Goal: Contribute content: Add original content to the website for others to see

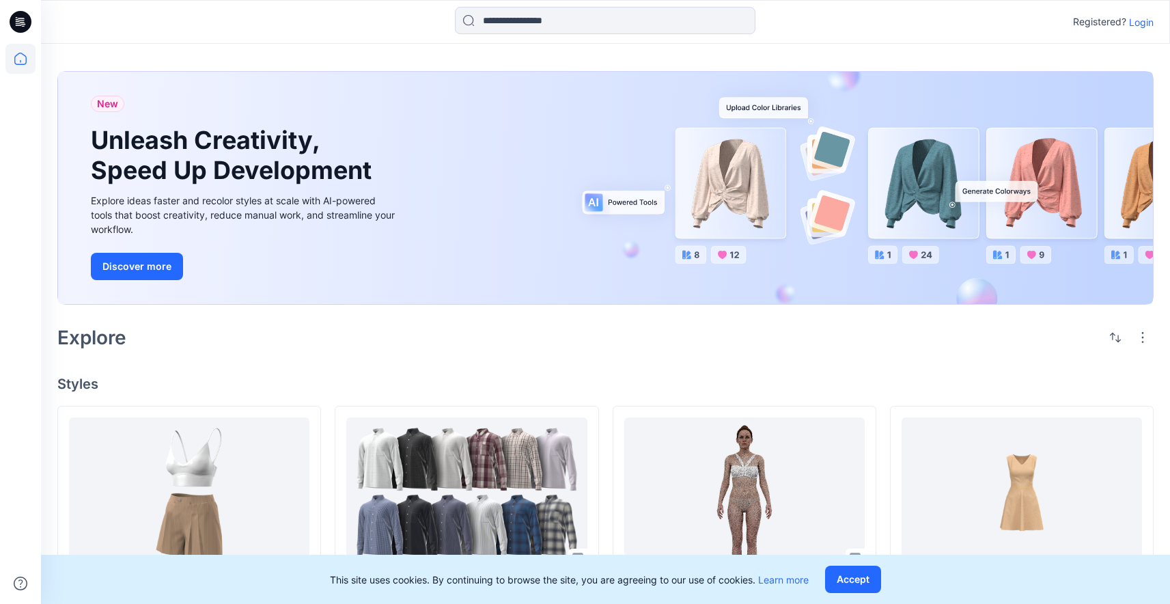
click at [1149, 19] on p "Login" at bounding box center [1141, 22] width 25 height 14
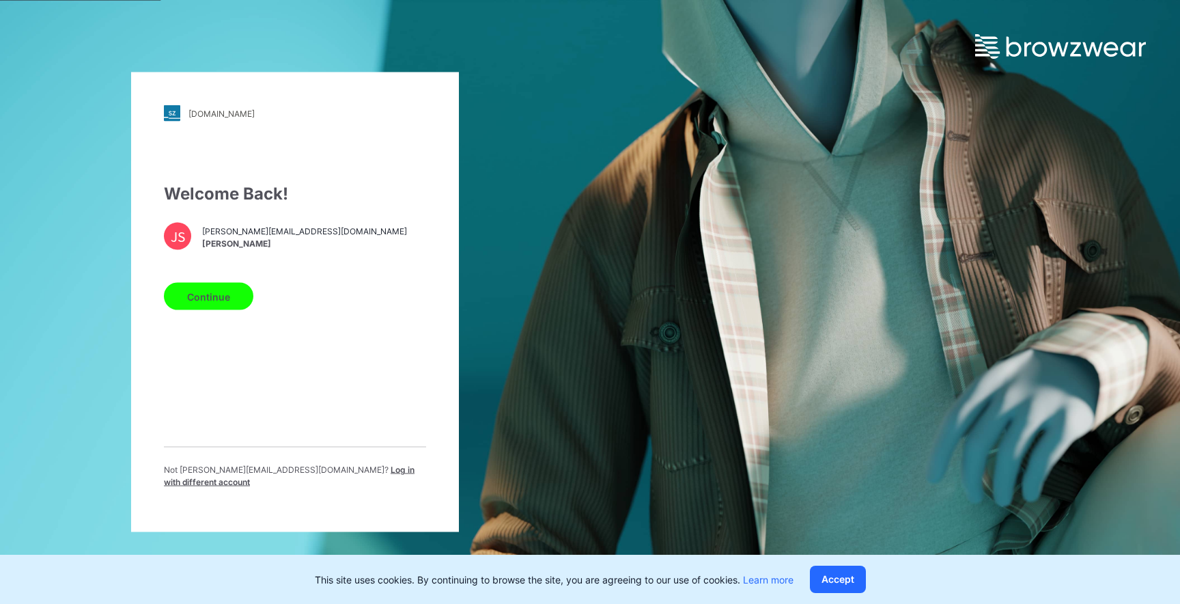
click at [204, 303] on button "Continue" at bounding box center [208, 296] width 89 height 27
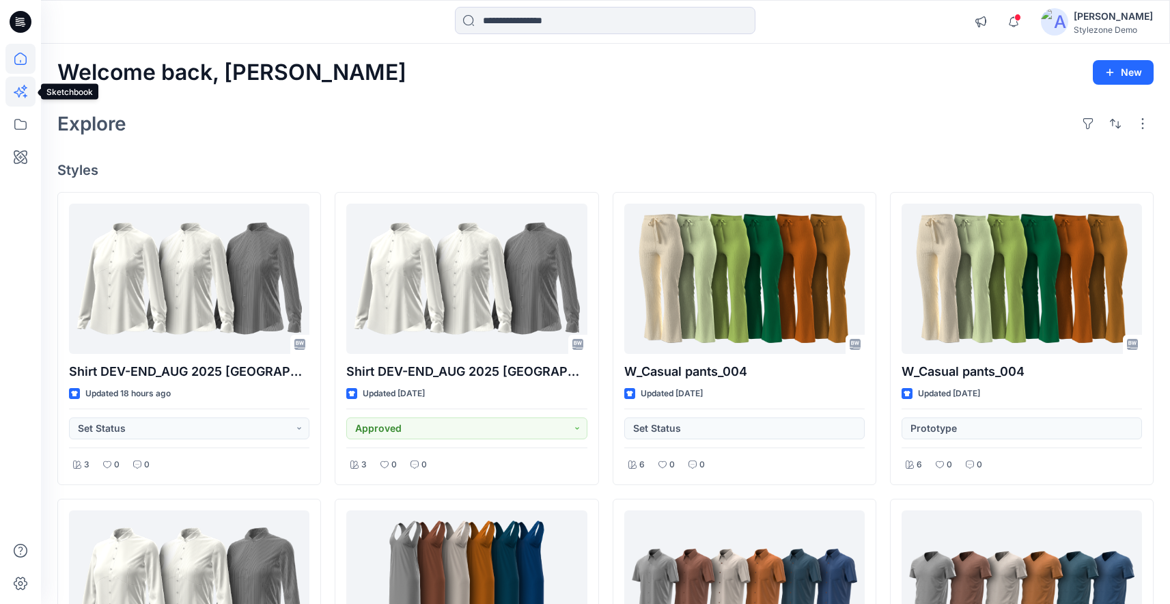
click at [22, 84] on icon at bounding box center [20, 91] width 30 height 30
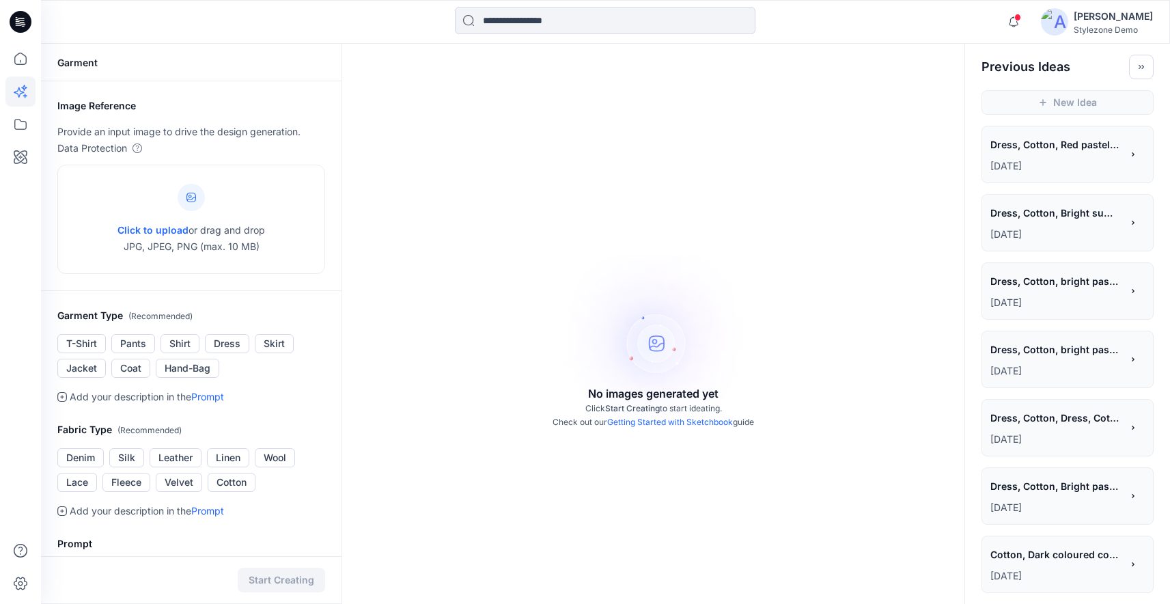
click at [1047, 152] on span "Dress, Cotton, Red pastel tonal colors, solid fabric, contrast tapes, Belt" at bounding box center [1055, 145] width 130 height 20
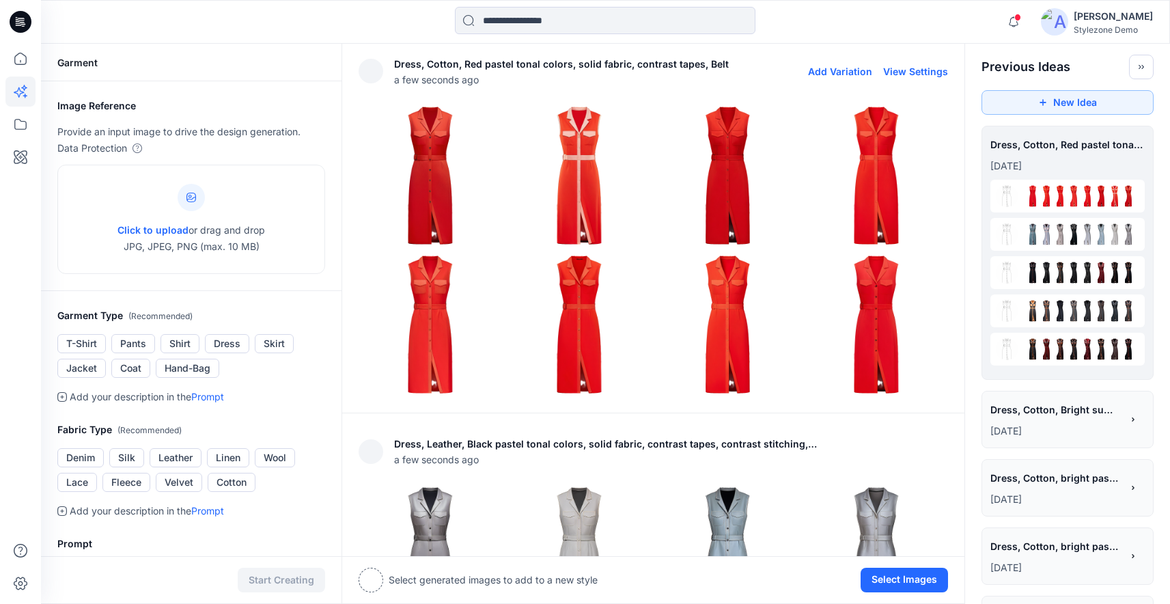
click at [897, 72] on button "View Settings" at bounding box center [915, 72] width 65 height 12
type textarea "**********"
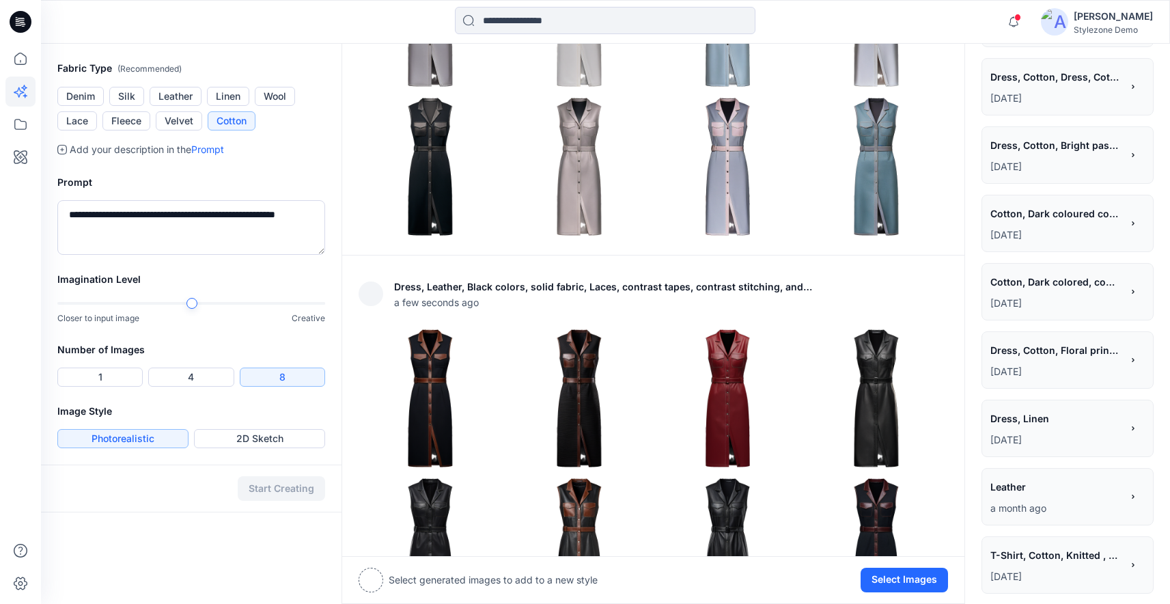
scroll to position [542, 0]
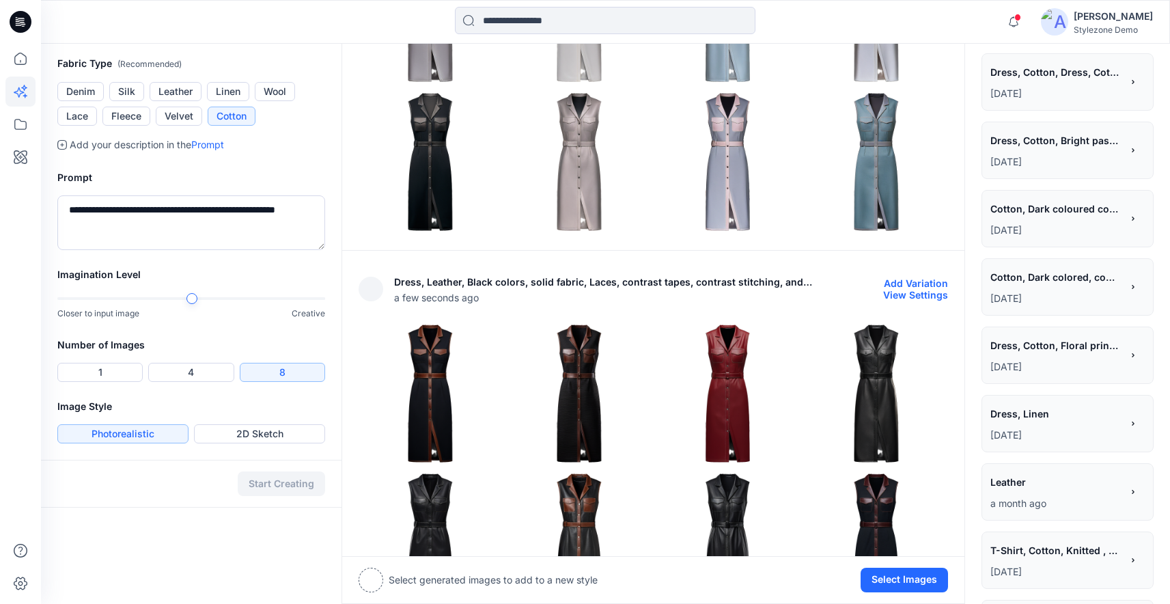
click at [594, 322] on img at bounding box center [579, 393] width 142 height 142
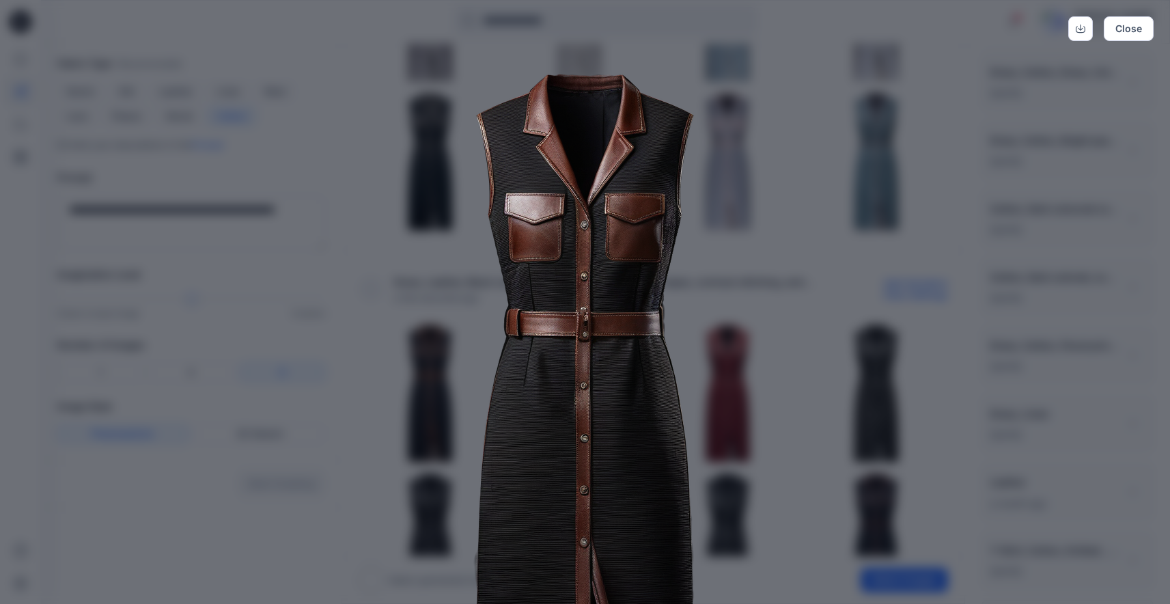
click at [754, 236] on img at bounding box center [585, 412] width 699 height 699
click at [1130, 18] on button "Close" at bounding box center [1129, 28] width 50 height 25
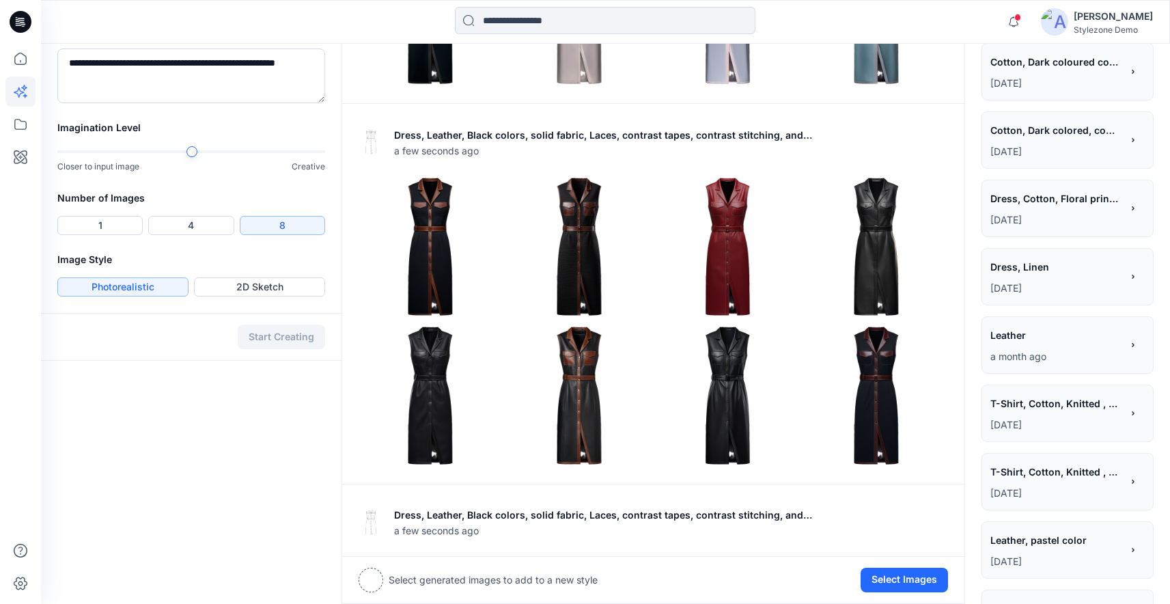
scroll to position [693, 0]
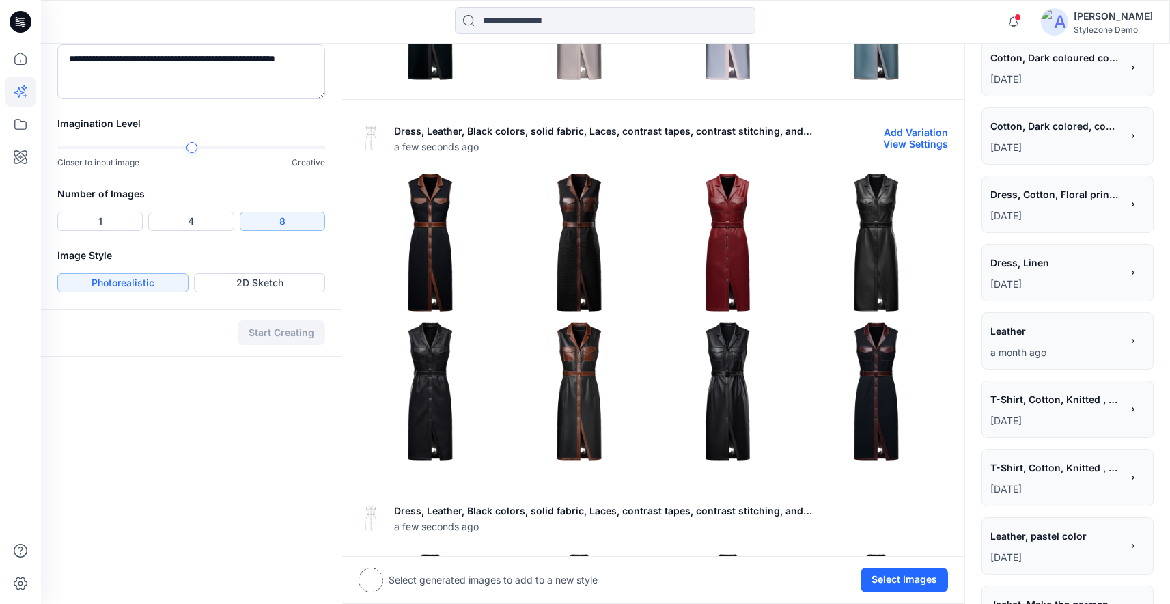
click at [593, 380] on img at bounding box center [579, 391] width 142 height 142
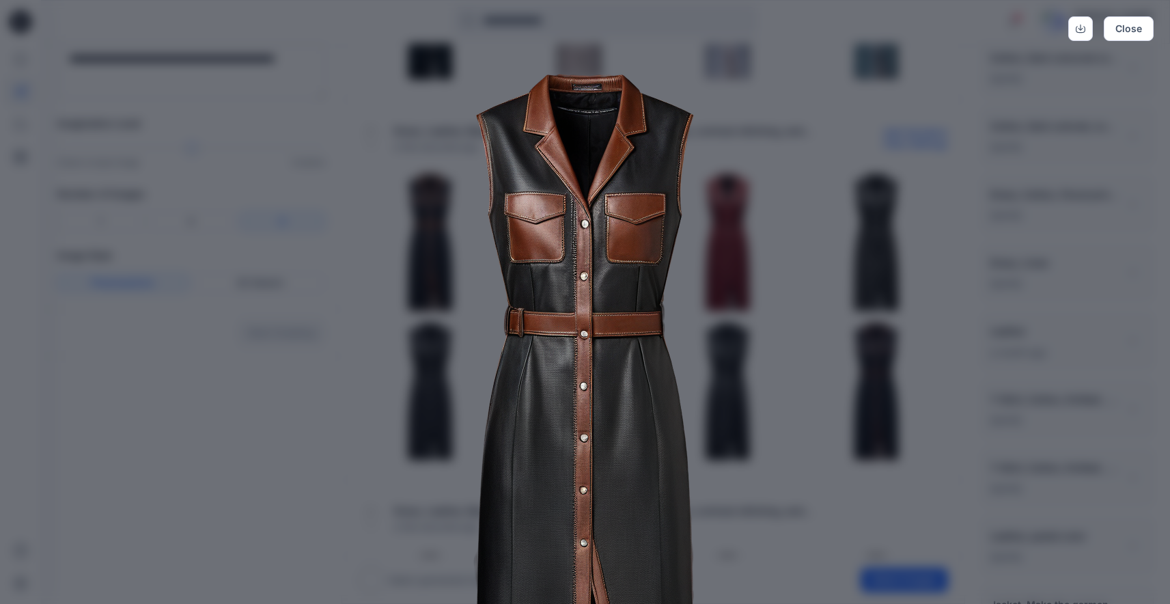
click at [781, 220] on img at bounding box center [585, 412] width 699 height 699
click at [1143, 28] on button "Close" at bounding box center [1129, 28] width 50 height 25
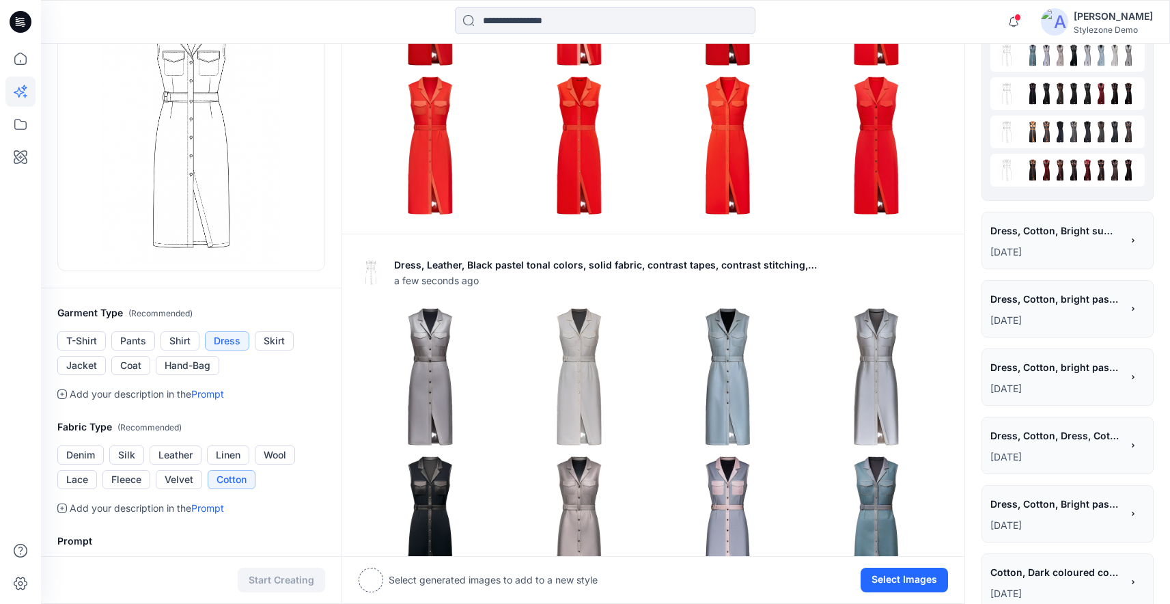
scroll to position [218, 0]
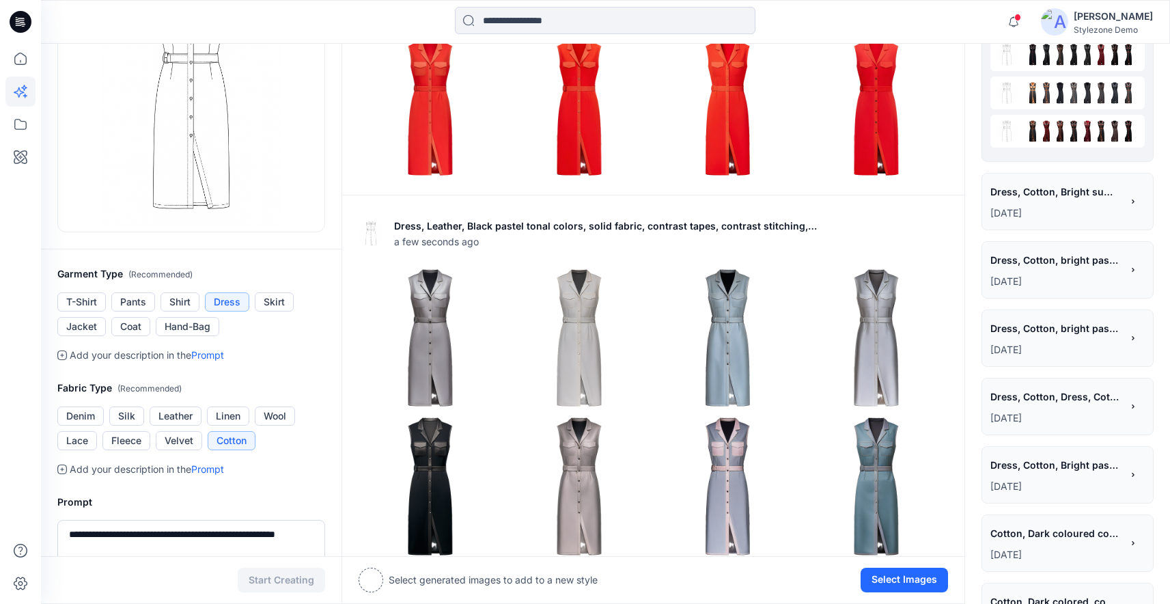
click at [1067, 337] on span "Dress, Cotton, bright pastel colors, all over print" at bounding box center [1055, 328] width 130 height 20
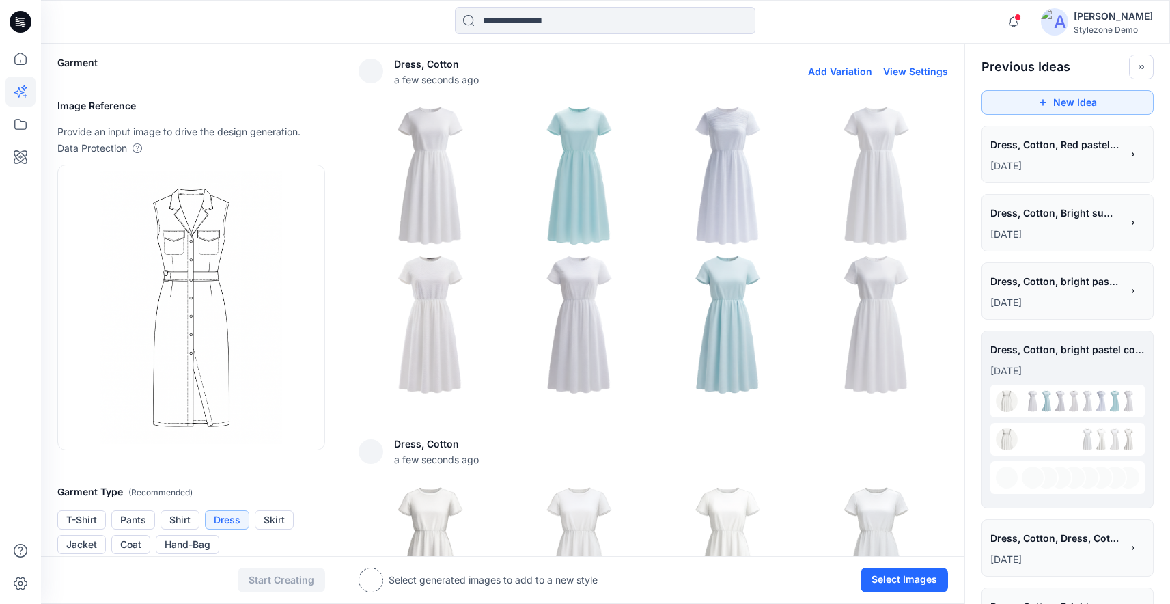
click at [899, 72] on button "View Settings" at bounding box center [915, 72] width 65 height 12
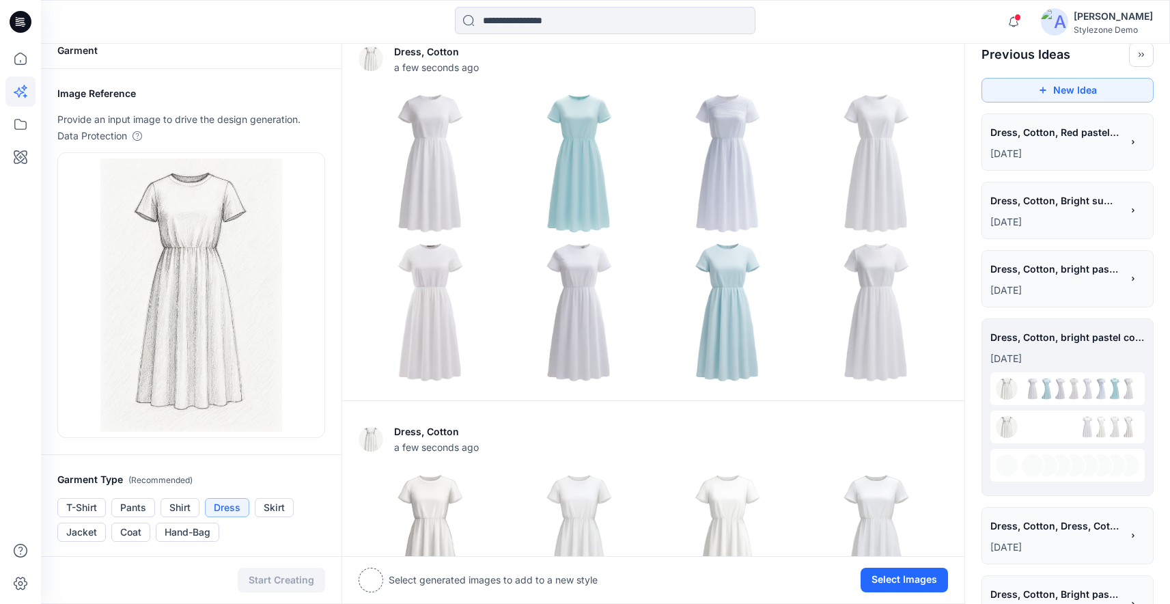
scroll to position [12, 0]
click at [1061, 268] on span "Dress, Cotton, bright pastel colors, all over print" at bounding box center [1055, 270] width 130 height 20
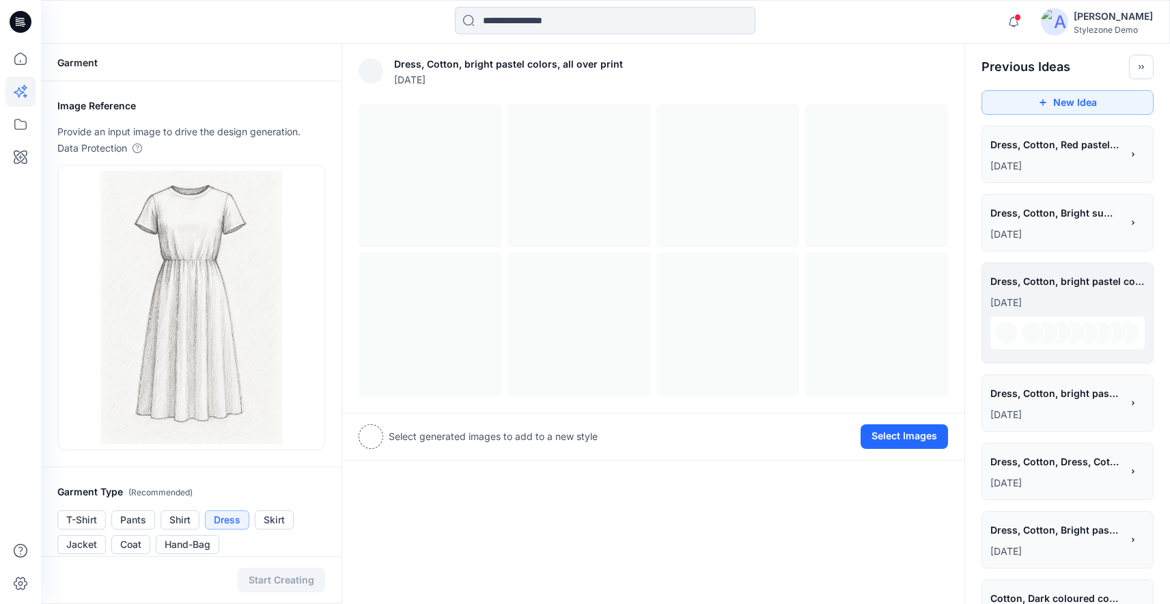
click at [1061, 234] on p "[DATE]" at bounding box center [1055, 234] width 131 height 16
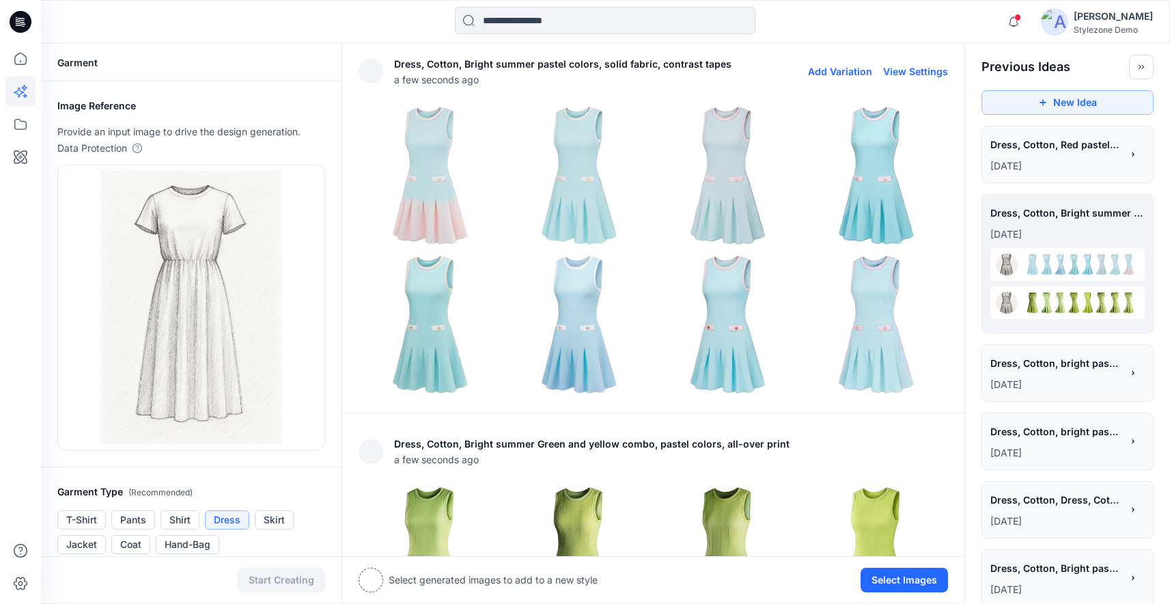
click at [908, 66] on button "View Settings" at bounding box center [915, 72] width 65 height 12
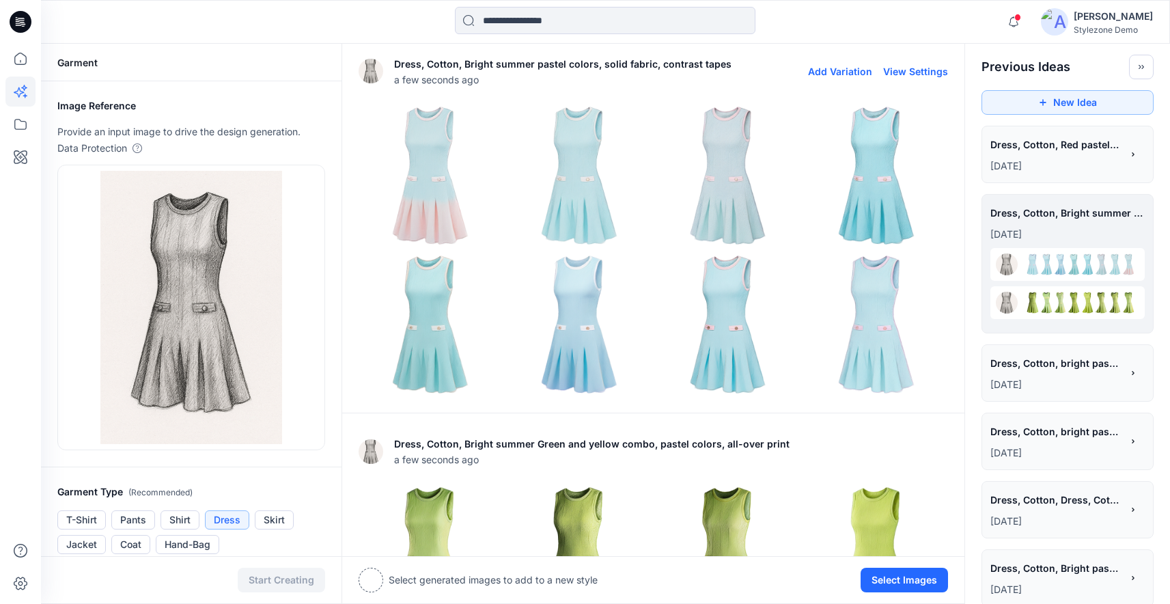
click at [445, 178] on img at bounding box center [430, 175] width 142 height 142
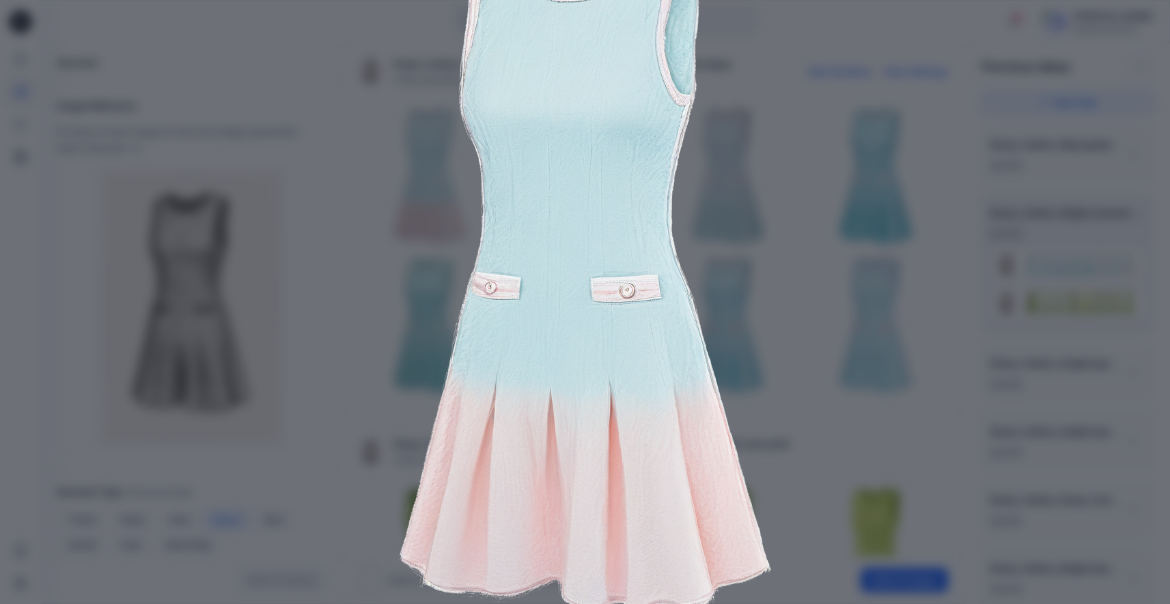
scroll to position [164, 0]
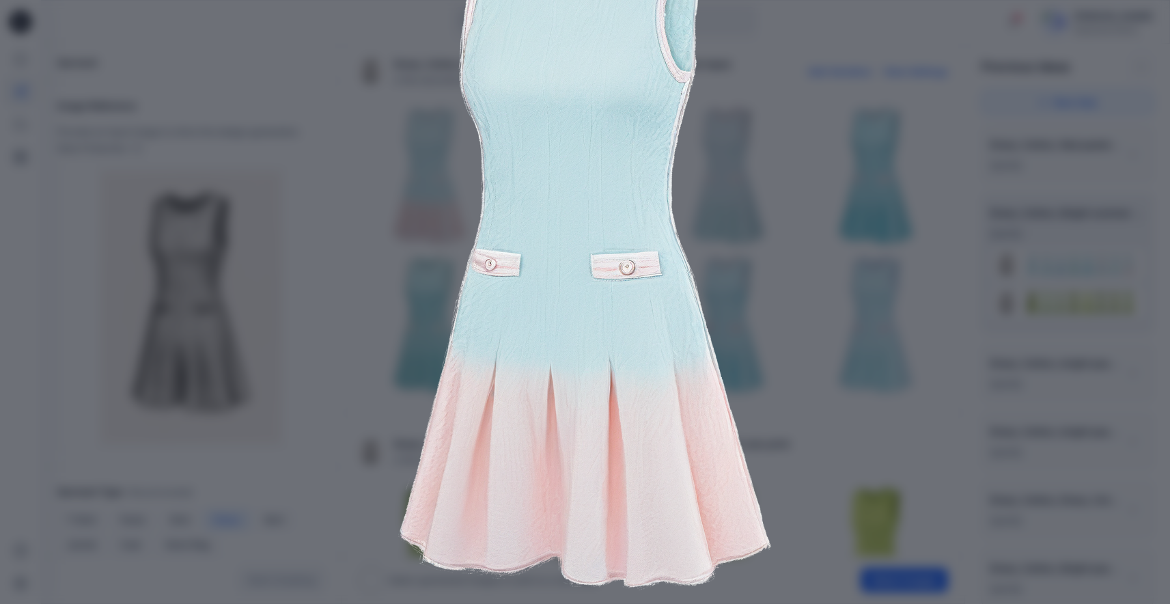
click at [867, 414] on img at bounding box center [585, 248] width 699 height 699
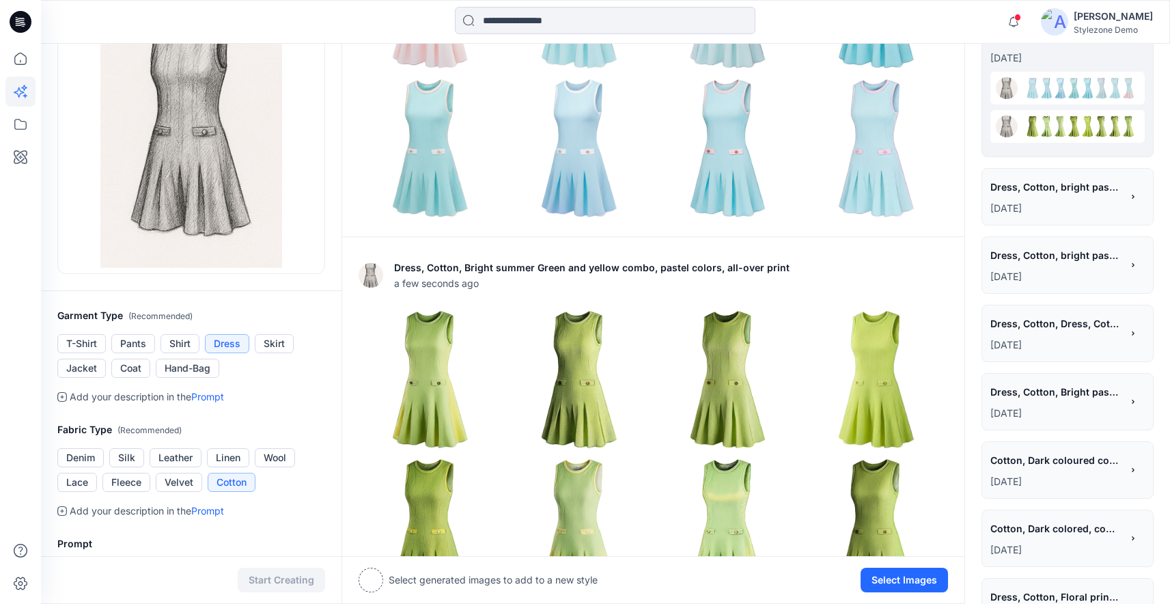
scroll to position [177, 0]
click at [97, 456] on button "Denim" at bounding box center [80, 456] width 46 height 19
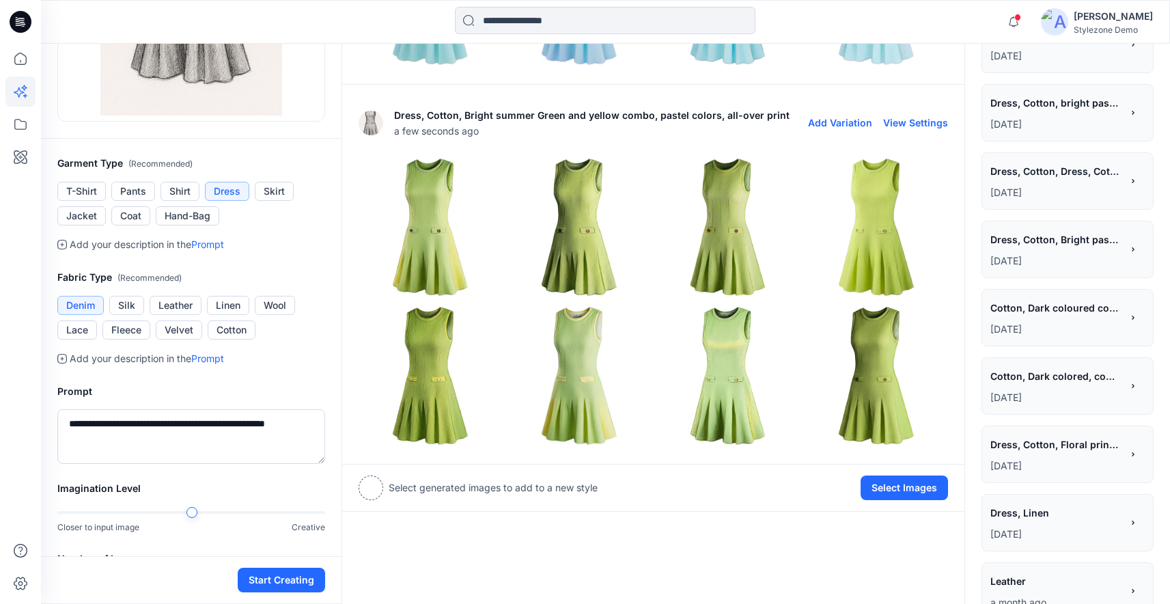
scroll to position [328, 0]
click at [921, 483] on button "Select Images" at bounding box center [903, 488] width 87 height 25
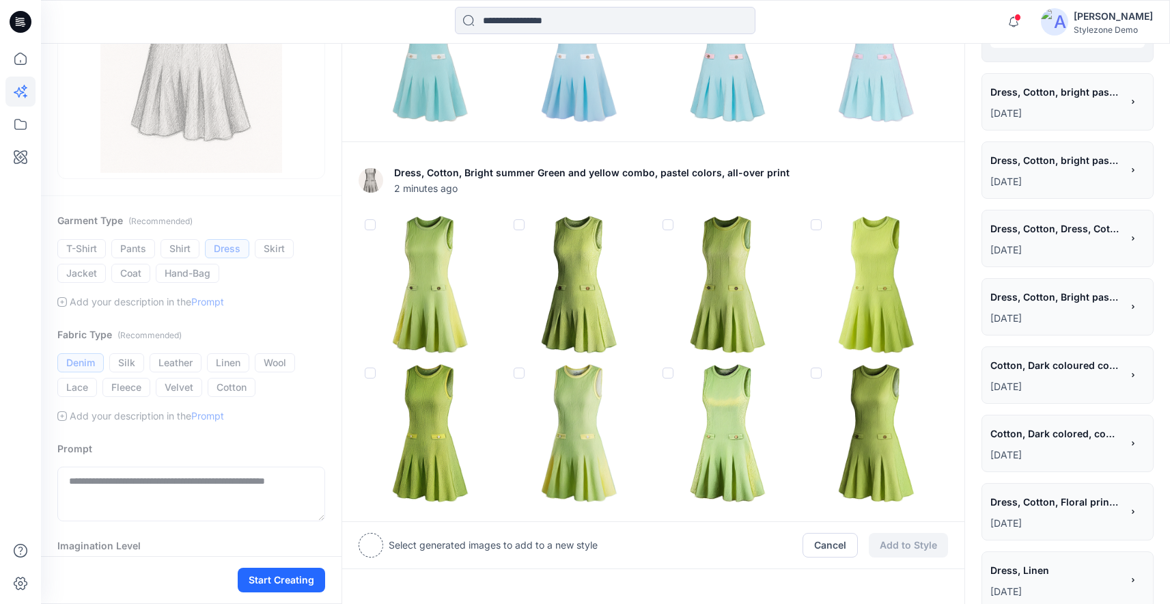
scroll to position [277, 0]
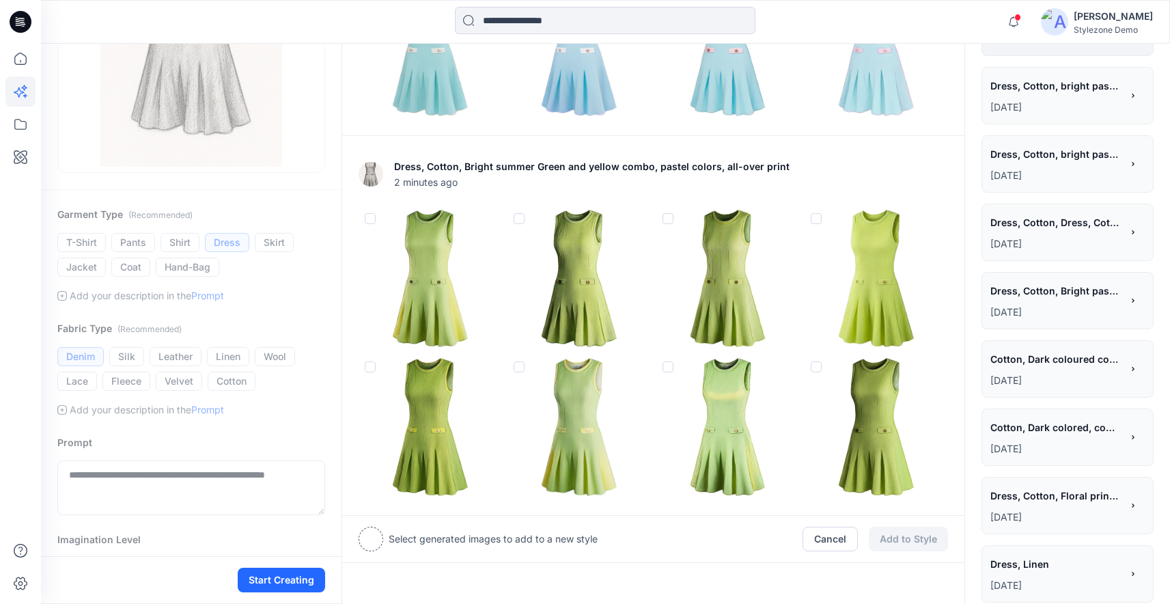
click at [522, 216] on span at bounding box center [519, 218] width 11 height 11
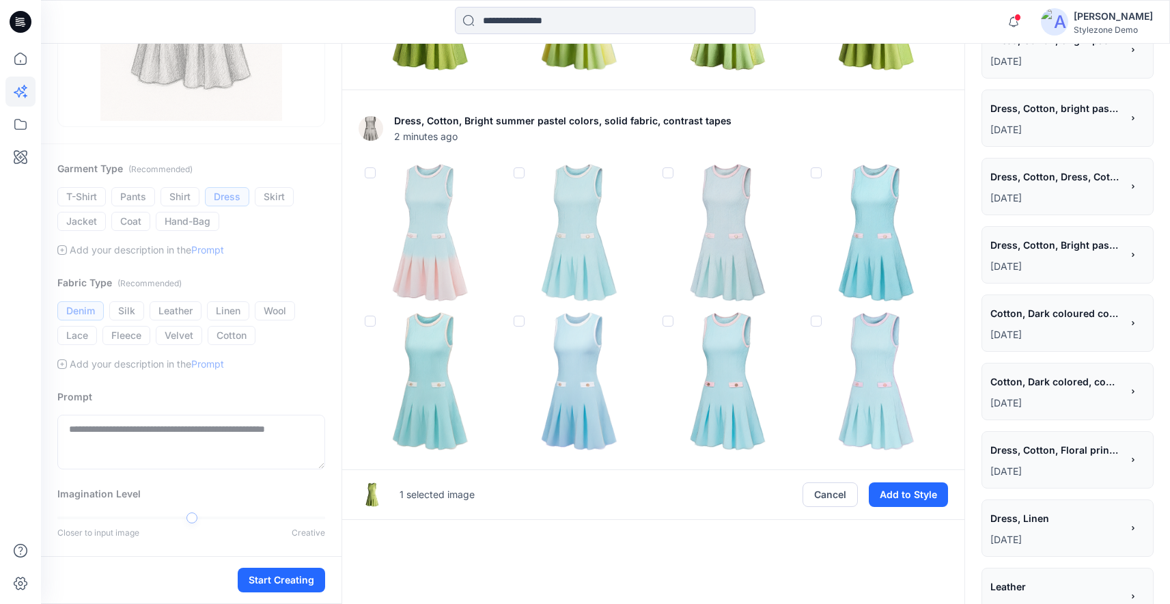
scroll to position [292, 0]
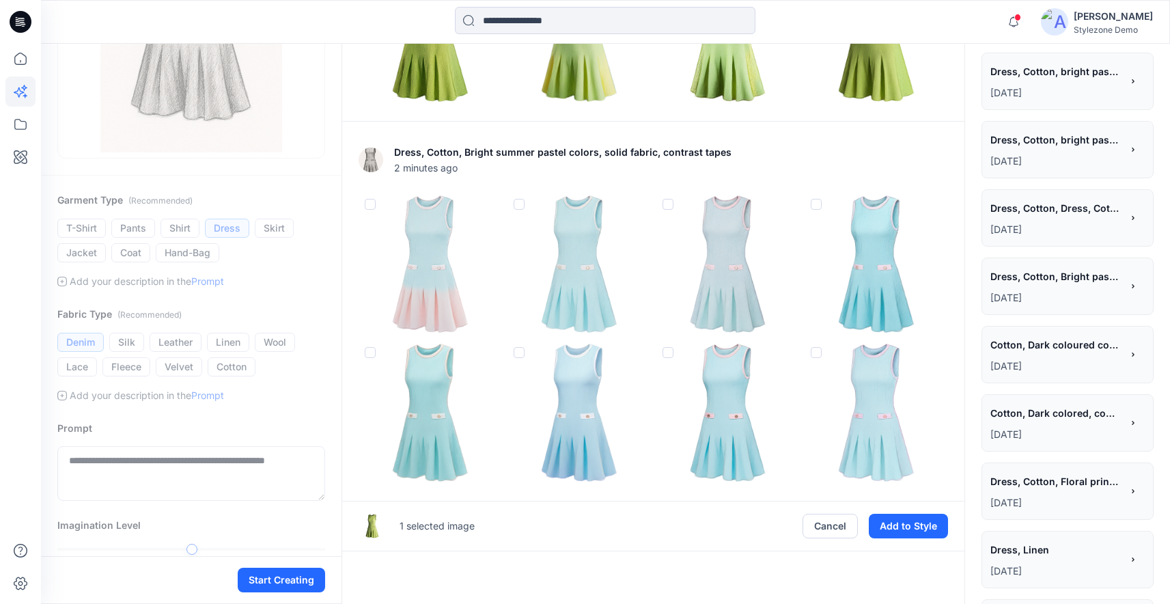
click at [662, 350] on span at bounding box center [667, 352] width 11 height 11
click at [366, 206] on span at bounding box center [370, 204] width 11 height 11
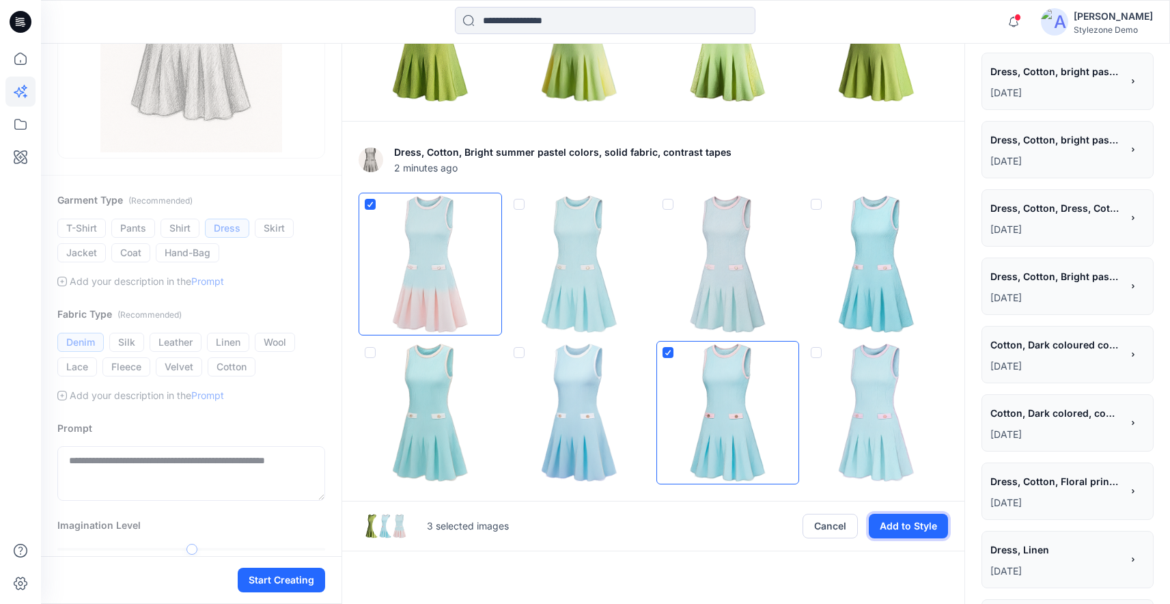
click at [918, 527] on button "Add to Style" at bounding box center [908, 526] width 79 height 25
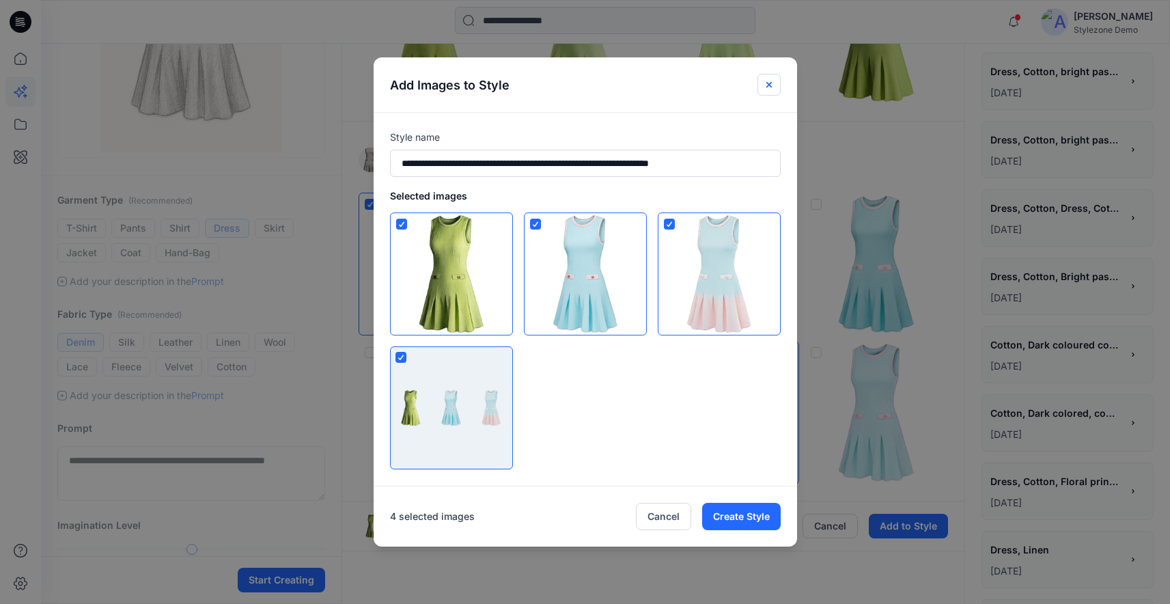
click at [774, 85] on icon "Close" at bounding box center [768, 84] width 11 height 11
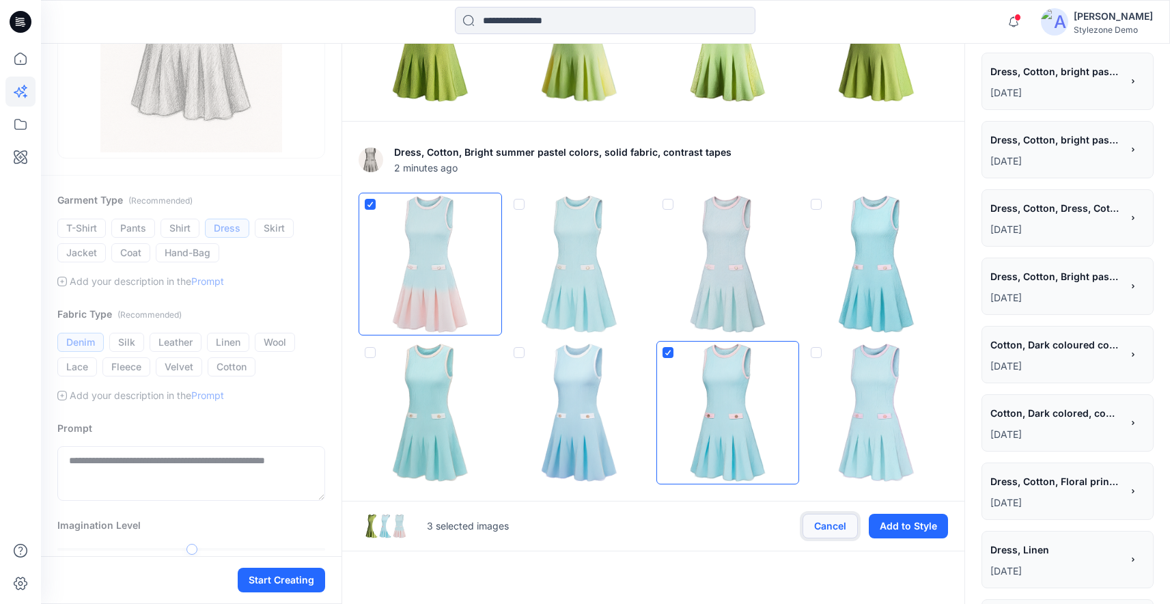
click at [830, 522] on button "Cancel" at bounding box center [829, 526] width 55 height 25
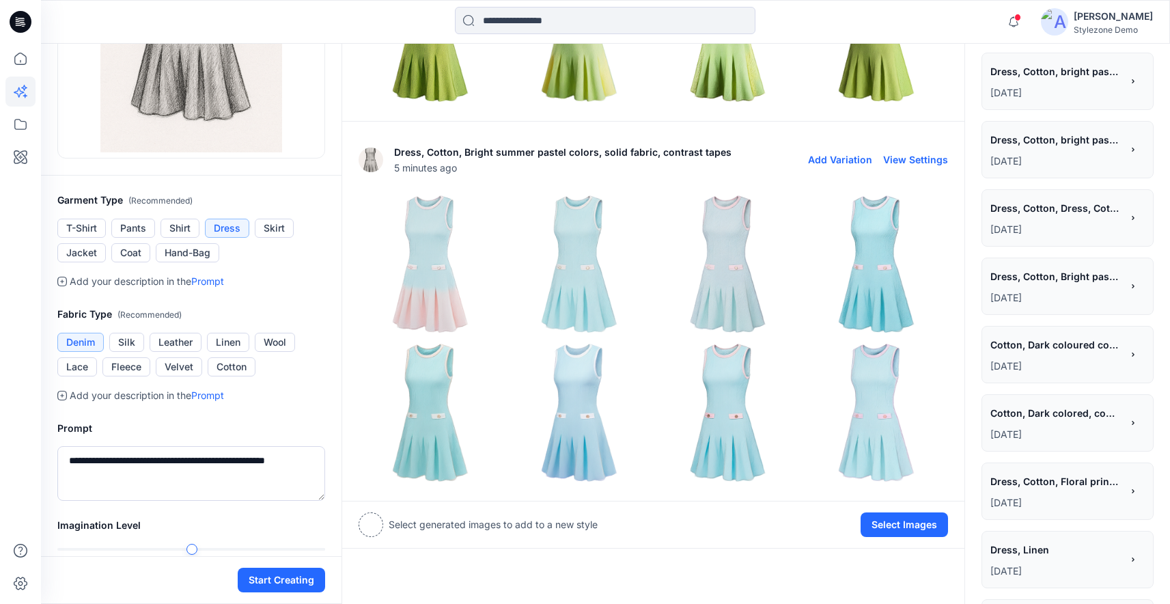
scroll to position [0, 0]
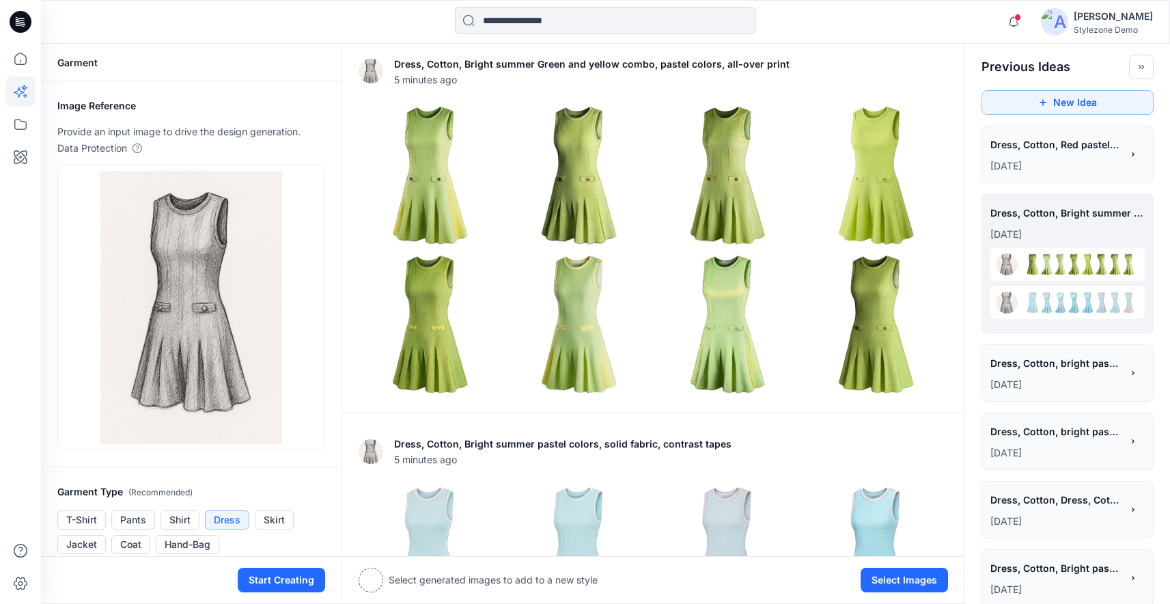
click at [1085, 171] on p "[DATE]" at bounding box center [1055, 166] width 131 height 16
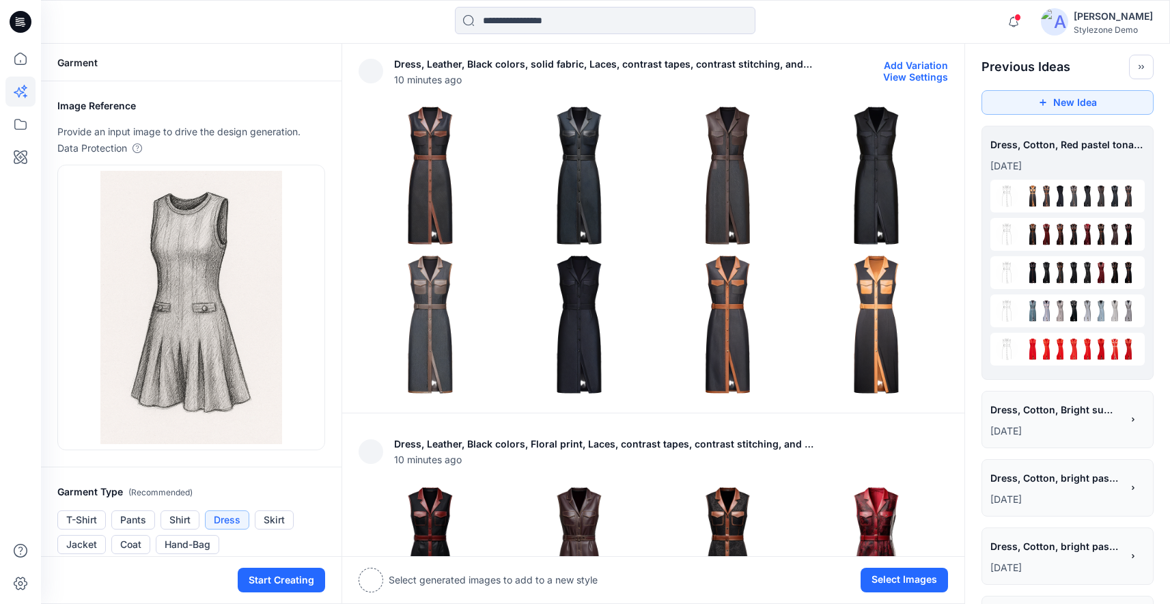
click at [914, 74] on button "View Settings" at bounding box center [915, 77] width 65 height 12
type textarea "**********"
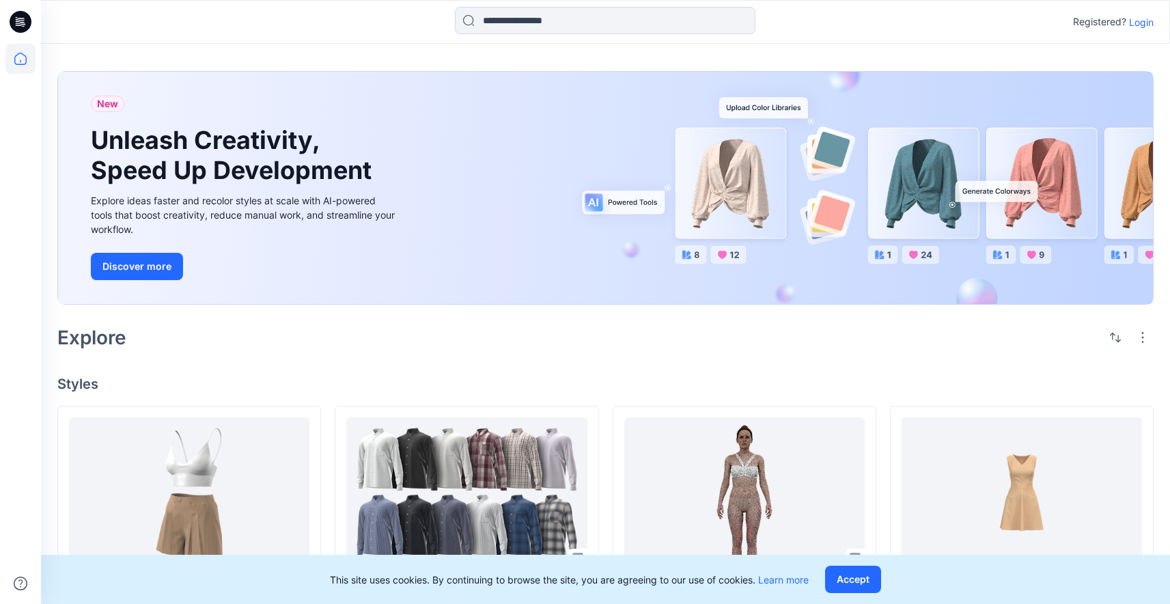
click at [1145, 26] on p "Login" at bounding box center [1141, 22] width 25 height 14
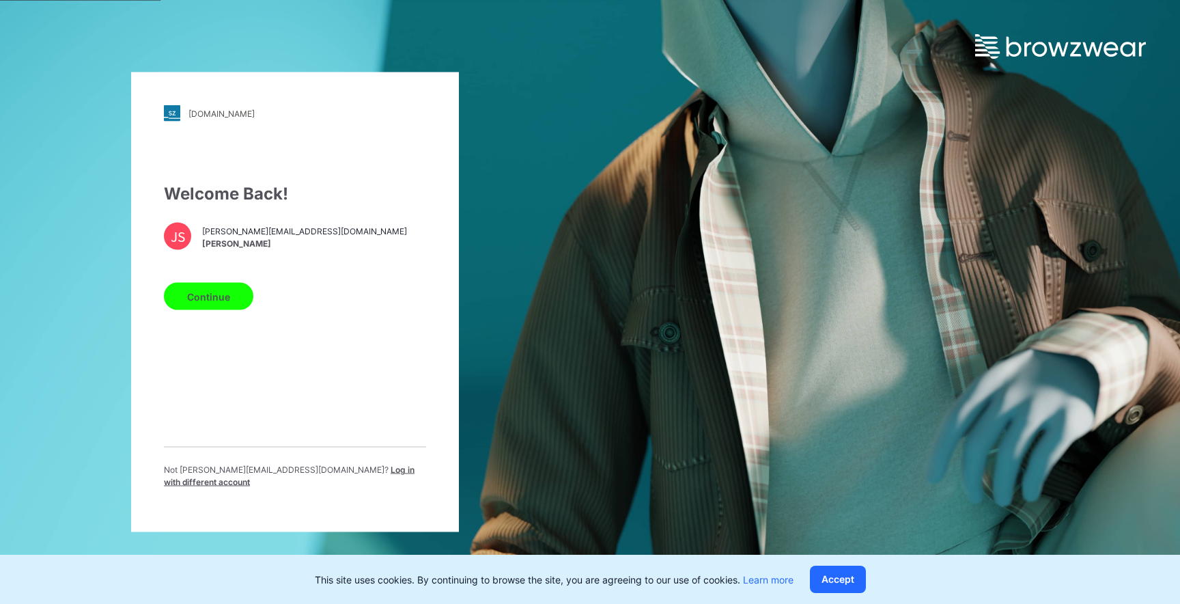
click at [215, 303] on button "Continue" at bounding box center [208, 296] width 89 height 27
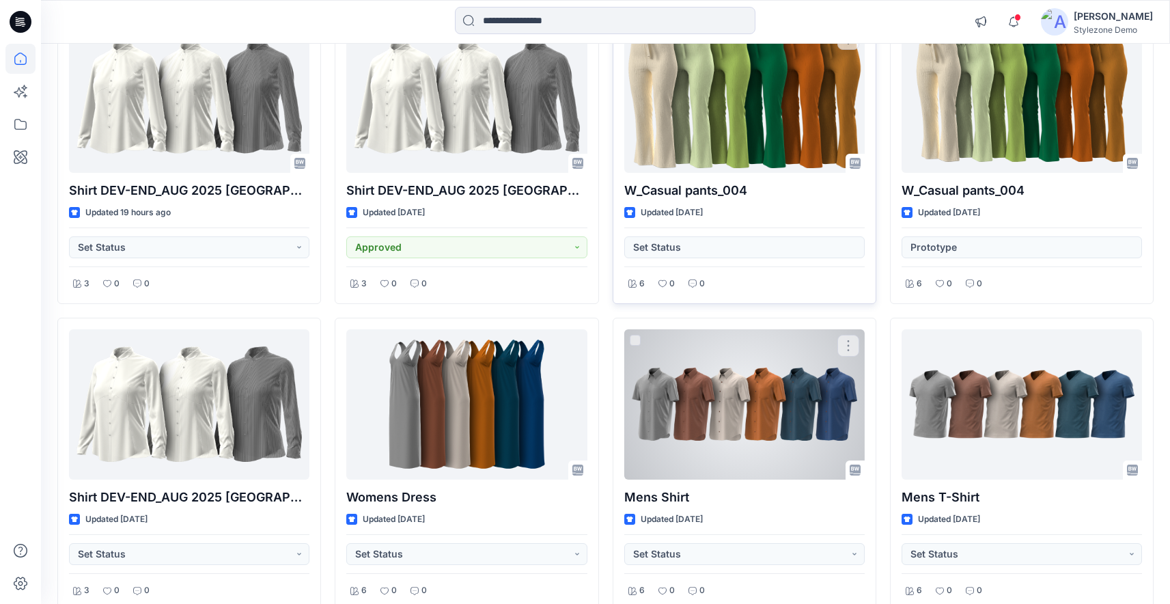
scroll to position [182, 0]
